Goal: Find specific page/section: Find specific page/section

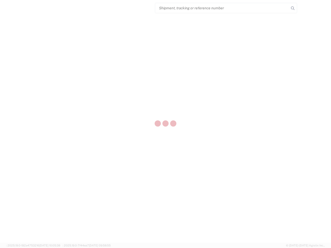
select select "US"
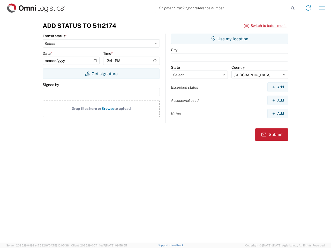
click at [222, 8] on input "search" at bounding box center [222, 8] width 134 height 10
click at [293, 8] on icon at bounding box center [292, 8] width 7 height 7
click at [308, 8] on icon at bounding box center [308, 8] width 8 height 8
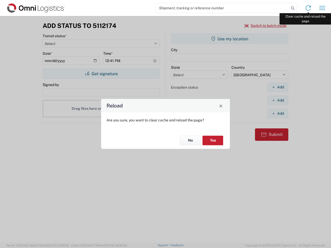
click at [322, 8] on div "Reload Are you sure, you want to clear cache and reload the page? No Yes" at bounding box center [165, 124] width 331 height 248
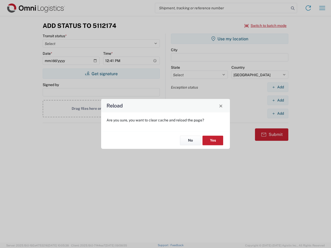
click at [266, 26] on div "Reload Are you sure, you want to clear cache and reload the page? No Yes" at bounding box center [165, 124] width 331 height 248
click at [101, 74] on div "Reload Are you sure, you want to clear cache and reload the page? No Yes" at bounding box center [165, 124] width 331 height 248
click at [230, 39] on div "Reload Are you sure, you want to clear cache and reload the page? No Yes" at bounding box center [165, 124] width 331 height 248
click at [278, 87] on div "Reload Are you sure, you want to clear cache and reload the page? No Yes" at bounding box center [165, 124] width 331 height 248
click at [278, 100] on div "Reload Are you sure, you want to clear cache and reload the page? No Yes" at bounding box center [165, 124] width 331 height 248
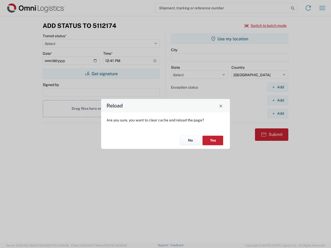
click at [278, 114] on div "Reload Are you sure, you want to clear cache and reload the page? No Yes" at bounding box center [165, 124] width 331 height 248
